Goal: Task Accomplishment & Management: Use online tool/utility

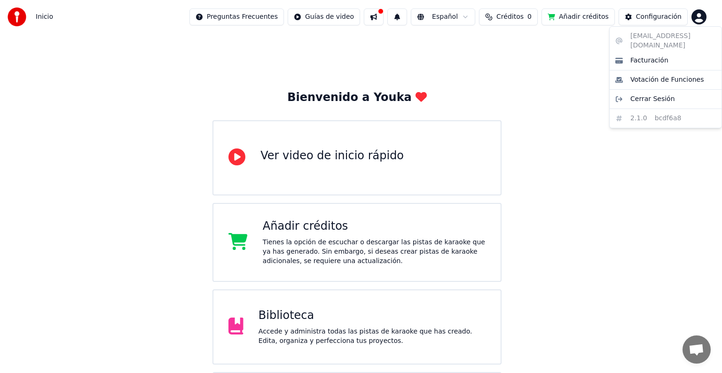
click at [698, 22] on html "Inicio Preguntas Frecuentes Guías de video Español Créditos 0 Añadir créditos C…" at bounding box center [361, 273] width 722 height 547
click at [646, 56] on span "Facturación" at bounding box center [649, 60] width 38 height 9
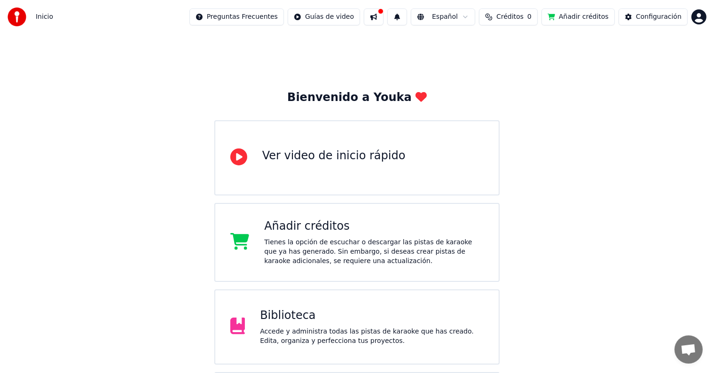
click at [585, 19] on button "Añadir créditos" at bounding box center [577, 16] width 73 height 17
click at [565, 16] on button "Añadir créditos" at bounding box center [577, 16] width 73 height 17
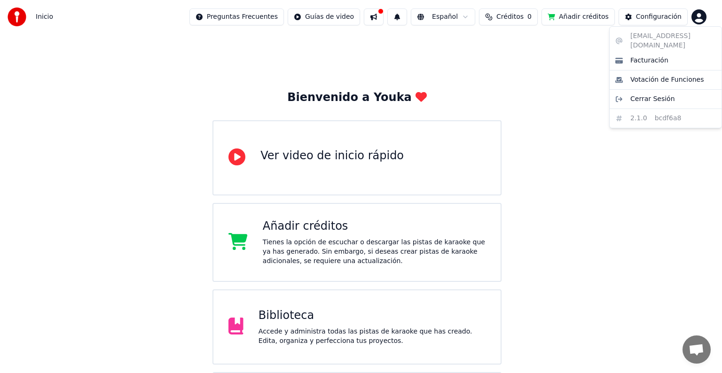
click at [702, 13] on html "Inicio Preguntas Frecuentes Guías de video Español Créditos 0 Añadir créditos C…" at bounding box center [361, 273] width 722 height 547
click at [568, 56] on html "Inicio Preguntas Frecuentes Guías de video Español Créditos 0 Añadir créditos C…" at bounding box center [361, 273] width 722 height 547
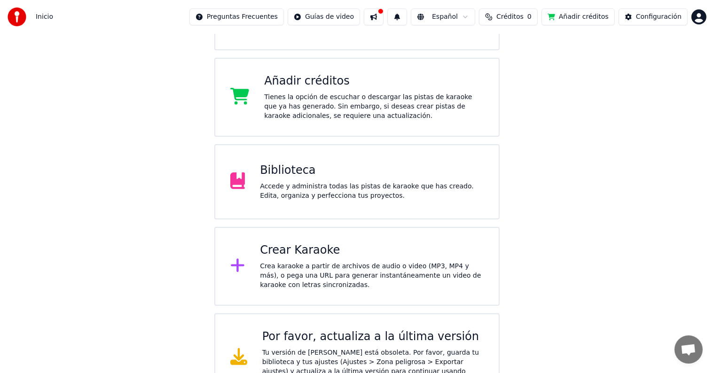
scroll to position [165, 0]
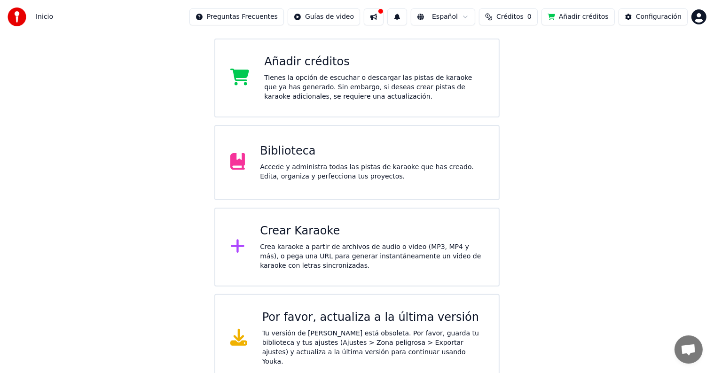
click at [387, 260] on div "Crea karaoke a partir de archivos de audio o video (MP3, MP4 y más), o pega una…" at bounding box center [372, 257] width 224 height 28
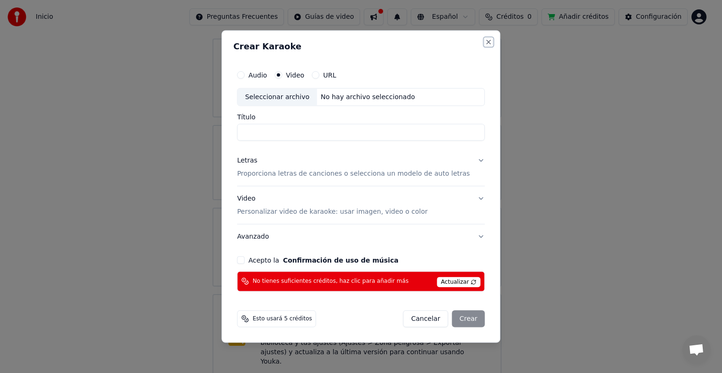
click at [485, 45] on button "Close" at bounding box center [489, 43] width 8 height 8
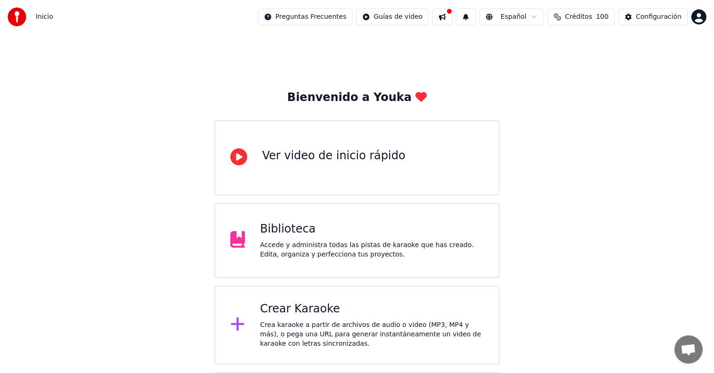
click at [657, 16] on div "Configuración" at bounding box center [659, 16] width 46 height 9
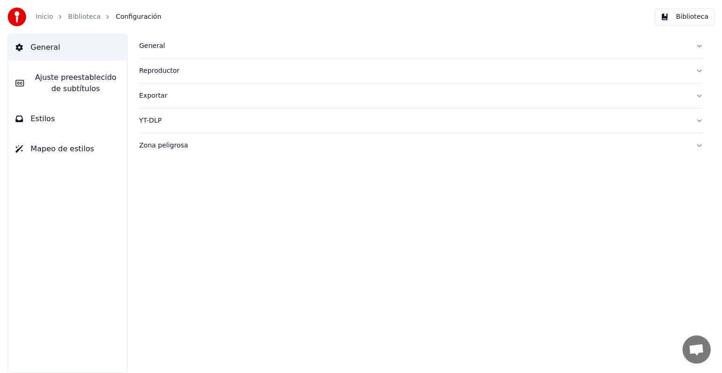
click at [44, 17] on link "Inicio" at bounding box center [44, 16] width 17 height 9
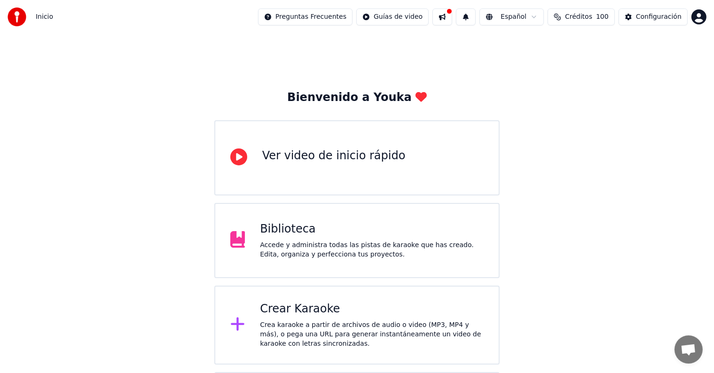
click at [295, 316] on div "Crear Karaoke" at bounding box center [372, 309] width 224 height 15
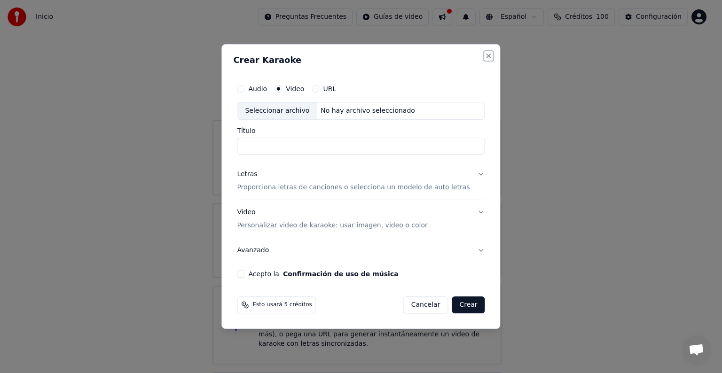
click at [485, 55] on button "Close" at bounding box center [489, 56] width 8 height 8
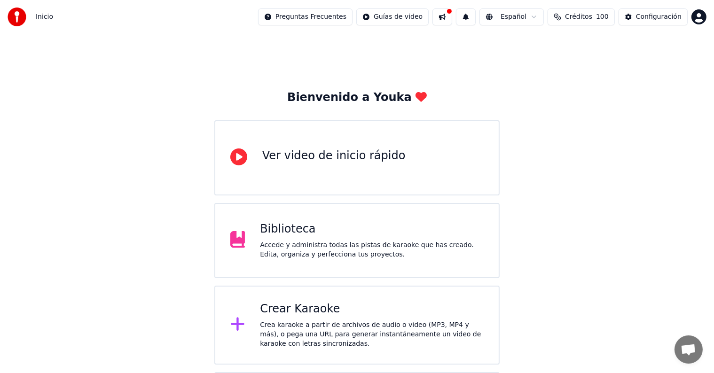
click at [297, 310] on div "Crear Karaoke" at bounding box center [372, 309] width 224 height 15
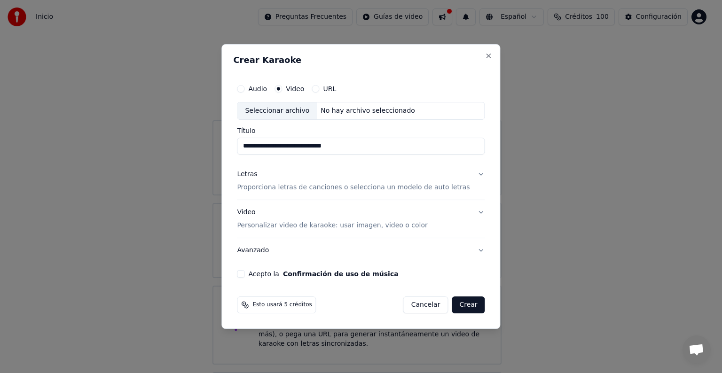
click at [307, 109] on div "Seleccionar archivo" at bounding box center [276, 110] width 79 height 17
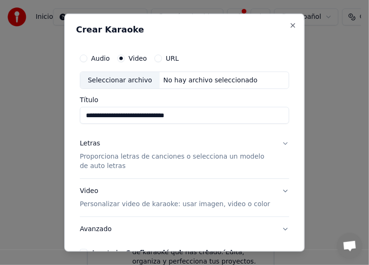
click at [132, 80] on div "Seleccionar archivo" at bounding box center [119, 79] width 79 height 17
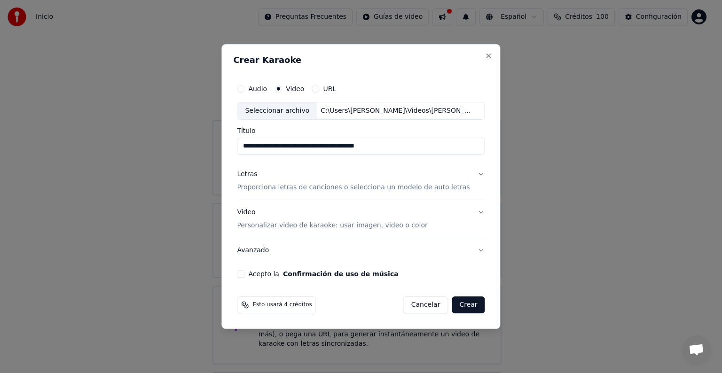
click at [244, 275] on button "Acepto la Confirmación de uso de música" at bounding box center [241, 274] width 8 height 8
click at [410, 143] on input "**********" at bounding box center [361, 146] width 248 height 17
type input "**********"
click at [472, 174] on button "Letras Proporciona letras de canciones o selecciona un modelo de auto letras" at bounding box center [361, 181] width 248 height 38
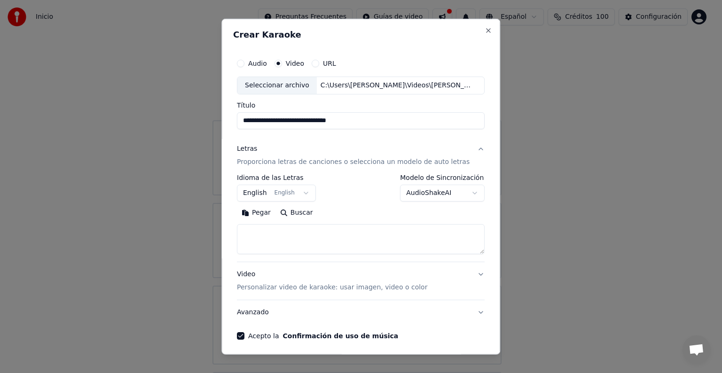
click at [305, 188] on div "**********" at bounding box center [361, 199] width 248 height 125
click at [325, 230] on textarea at bounding box center [361, 239] width 248 height 30
click at [303, 191] on button "English English" at bounding box center [276, 193] width 79 height 17
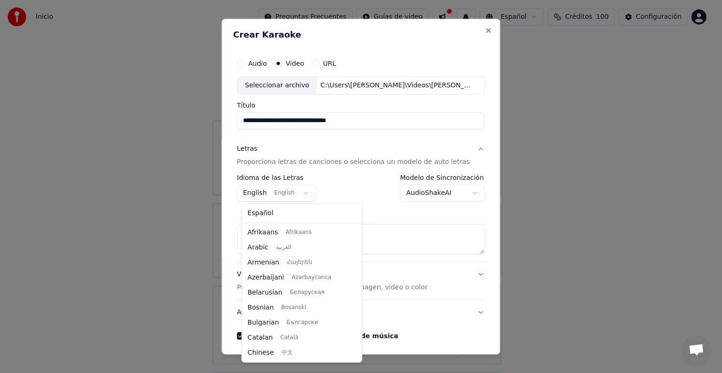
scroll to position [75, 0]
select select "**"
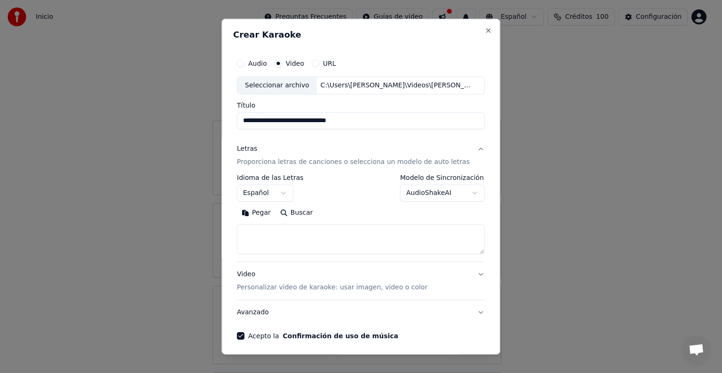
click at [258, 216] on button "Pegar" at bounding box center [256, 212] width 39 height 15
click at [323, 236] on textarea at bounding box center [352, 239] width 231 height 30
type textarea "**********"
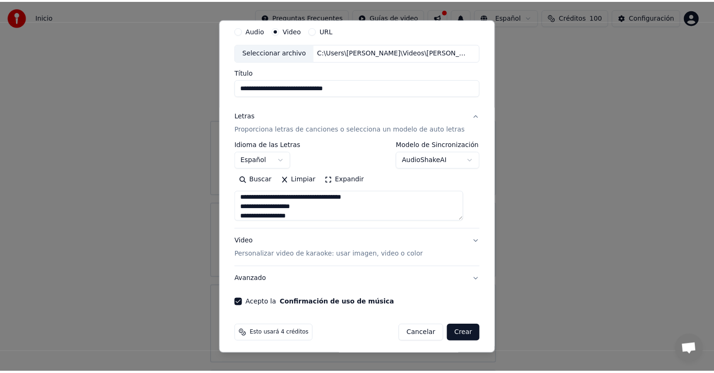
scroll to position [36, 0]
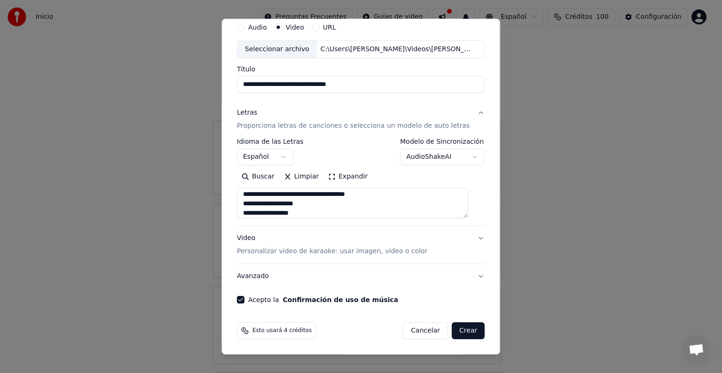
click at [457, 330] on button "Crear" at bounding box center [468, 330] width 33 height 17
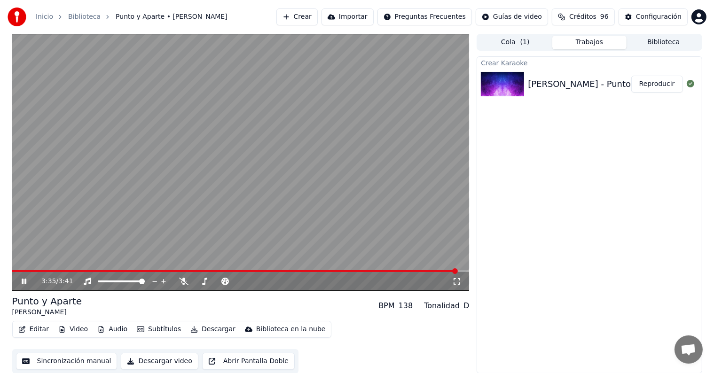
click at [376, 269] on video at bounding box center [240, 162] width 457 height 257
click at [376, 271] on span at bounding box center [194, 271] width 364 height 2
click at [28, 283] on icon at bounding box center [31, 282] width 22 height 8
click at [23, 282] on icon at bounding box center [24, 282] width 5 height 6
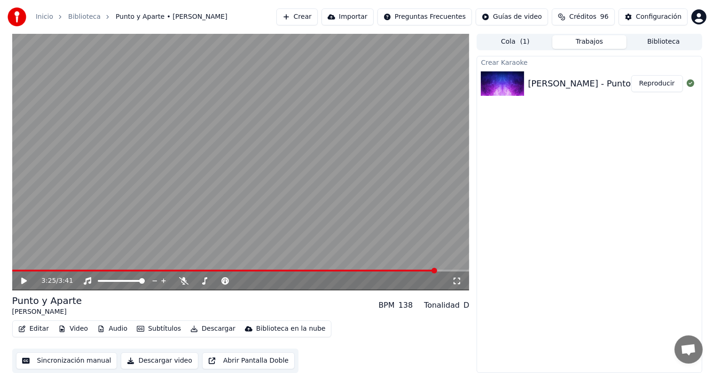
click at [135, 364] on button "Descargar video" at bounding box center [159, 361] width 77 height 17
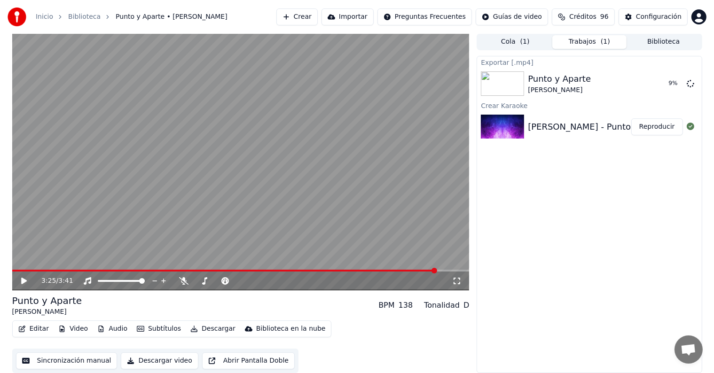
click at [205, 325] on button "Descargar" at bounding box center [213, 328] width 53 height 13
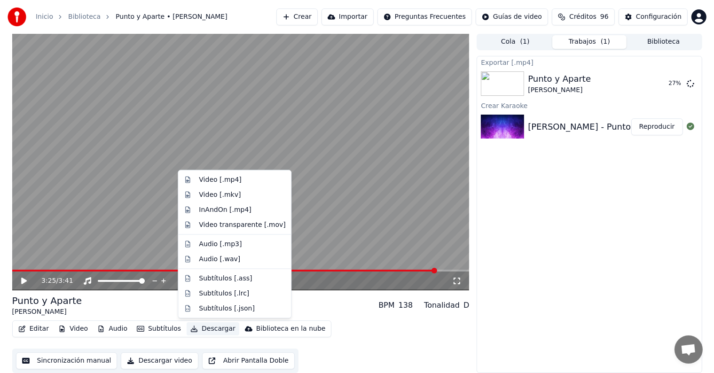
click at [565, 249] on div "Exportar [.mp4] Punto y Aparte Fran Perea 27 % Crear Karaoke Fran Perea - Punto…" at bounding box center [589, 214] width 225 height 317
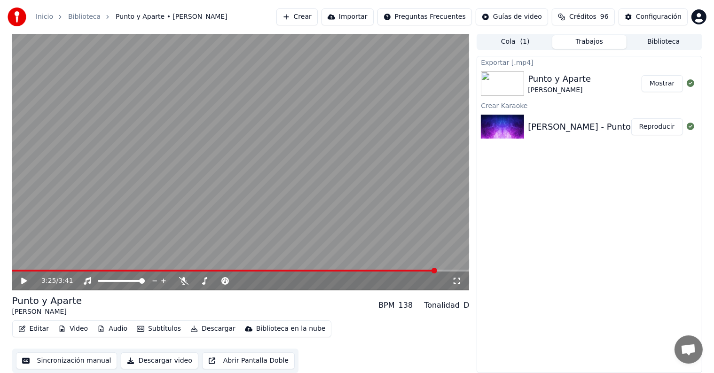
click at [674, 81] on button "Mostrar" at bounding box center [662, 83] width 41 height 17
